Goal: Information Seeking & Learning: Learn about a topic

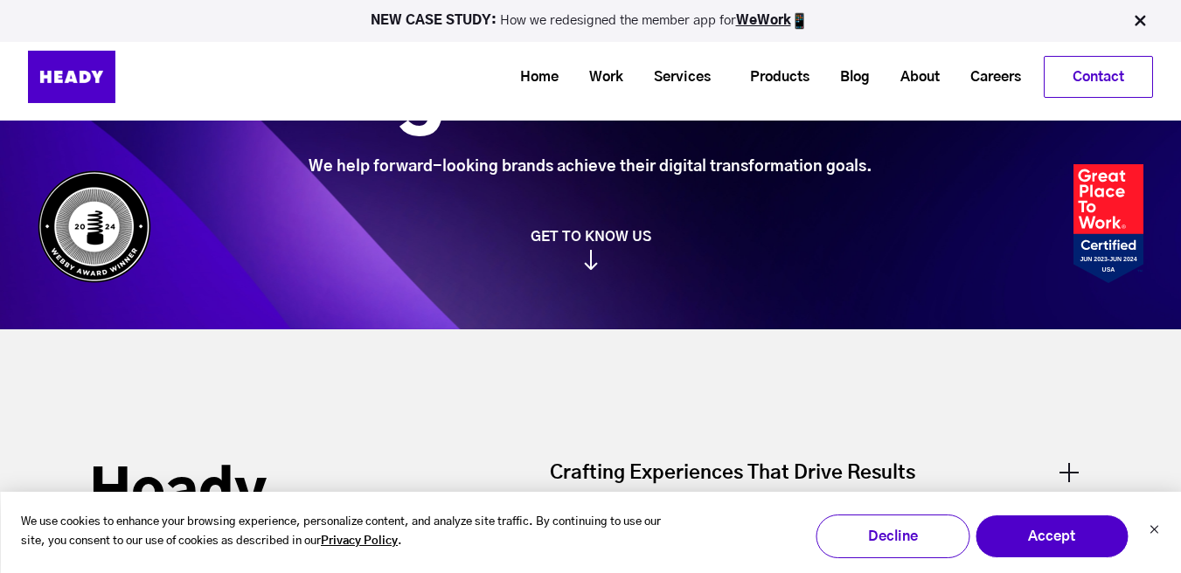
scroll to position [93, 0]
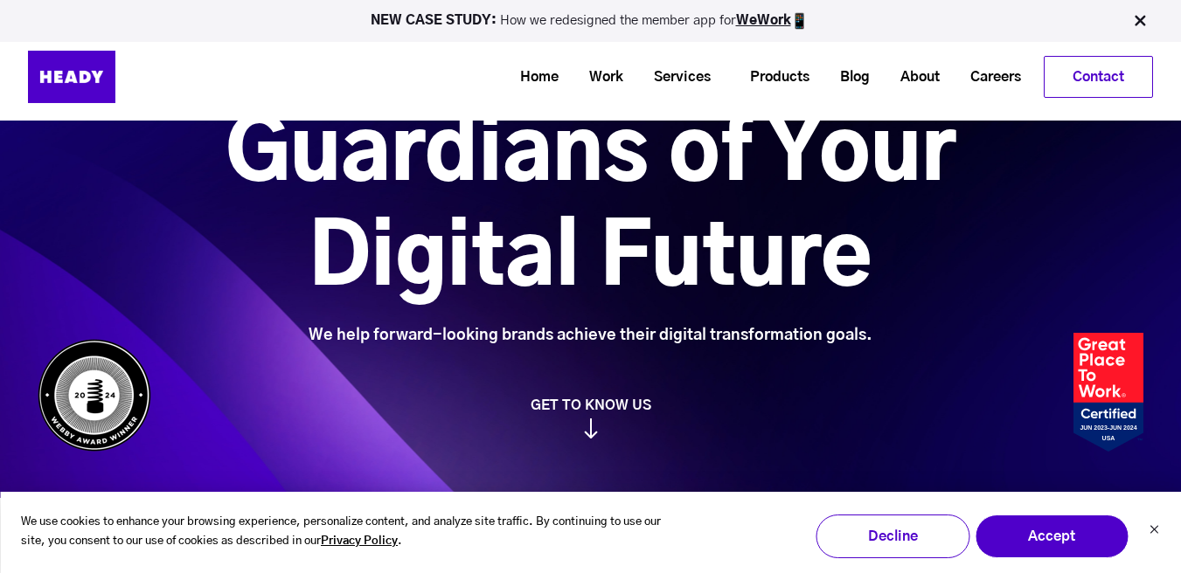
click at [330, 26] on p "NEW CASE STUDY: How we redesigned the member app for WeWork" at bounding box center [590, 20] width 1165 height 17
click at [777, 19] on link "WeWork" at bounding box center [763, 20] width 55 height 13
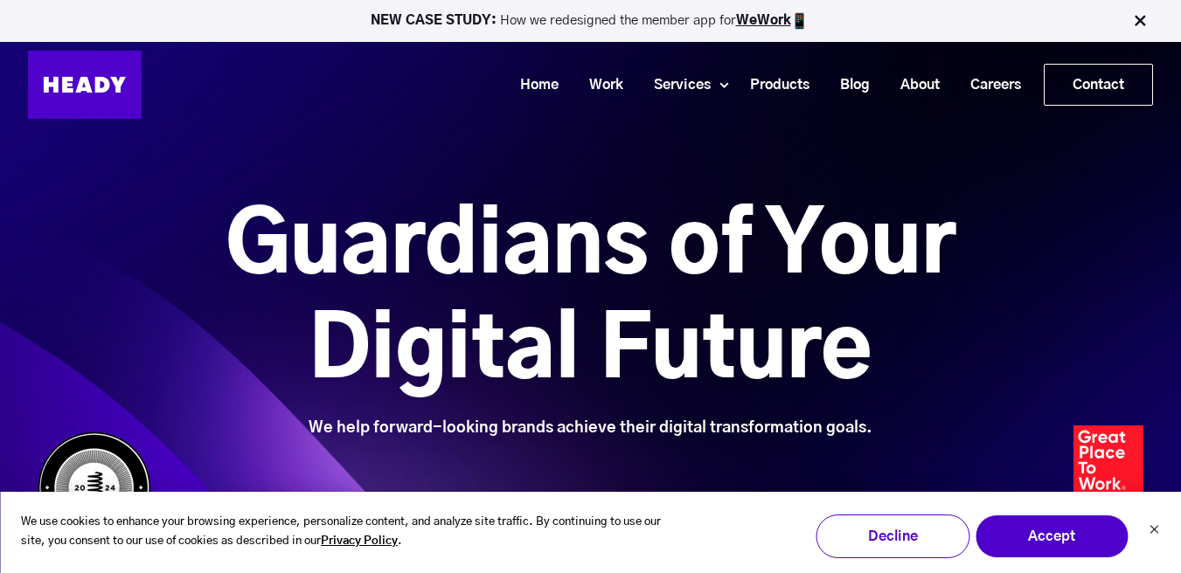
click at [570, 189] on div "Guardians of Your Digital Future We help forward-looking brands achieve their d…" at bounding box center [590, 295] width 1181 height 591
click at [1053, 547] on button "Accept" at bounding box center [1052, 537] width 154 height 44
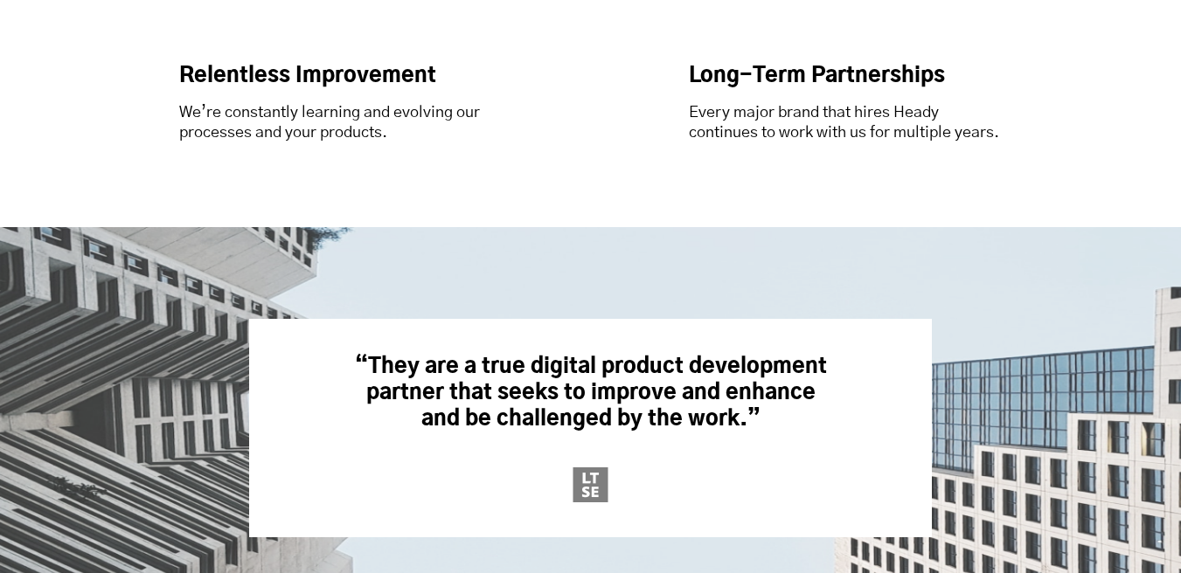
scroll to position [8234, 0]
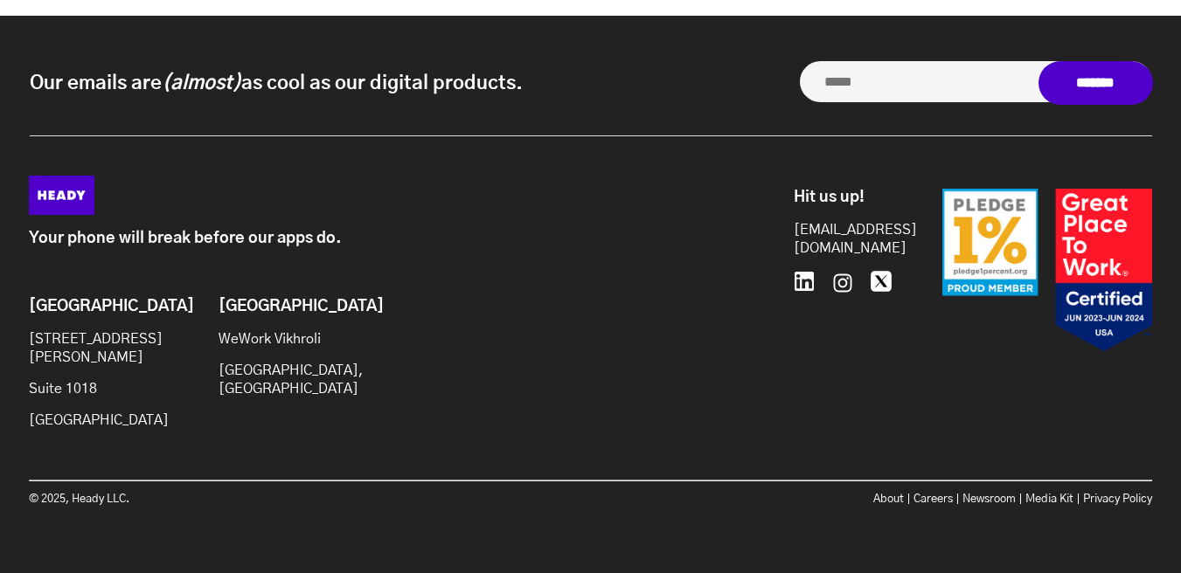
click at [794, 274] on icon at bounding box center [804, 281] width 21 height 21
